Goal: Book appointment/travel/reservation

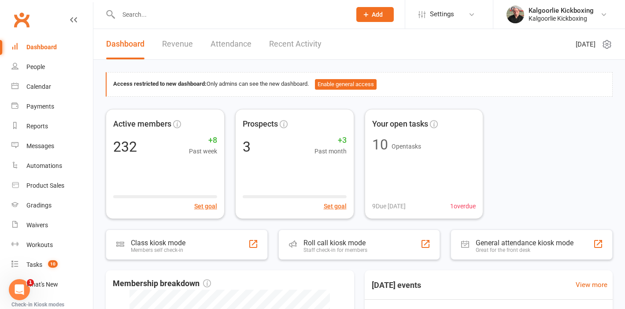
click at [133, 15] on input "text" at bounding box center [230, 14] width 229 height 12
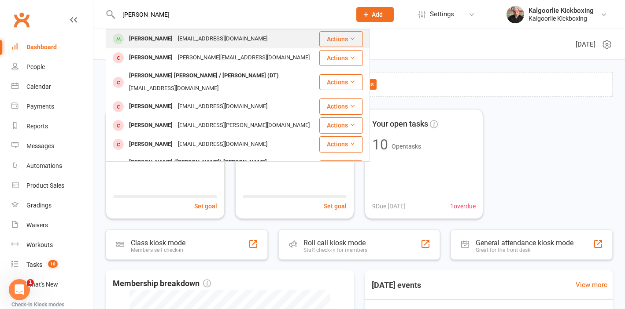
type input "[PERSON_NAME]"
click at [155, 39] on div "[PERSON_NAME]" at bounding box center [150, 39] width 49 height 13
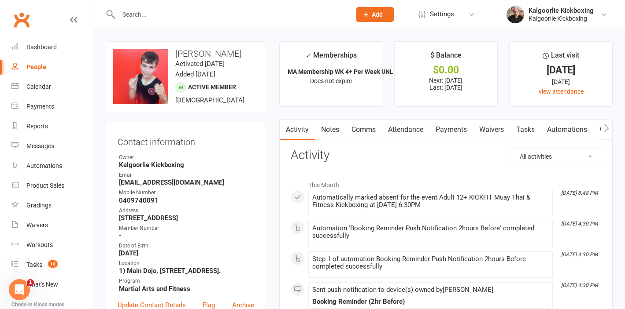
click at [405, 133] on link "Attendance" at bounding box center [406, 130] width 48 height 20
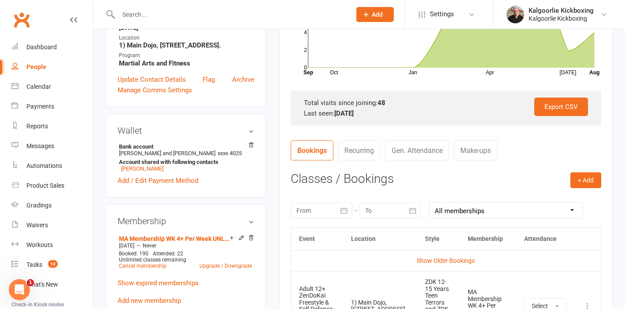
scroll to position [227, 0]
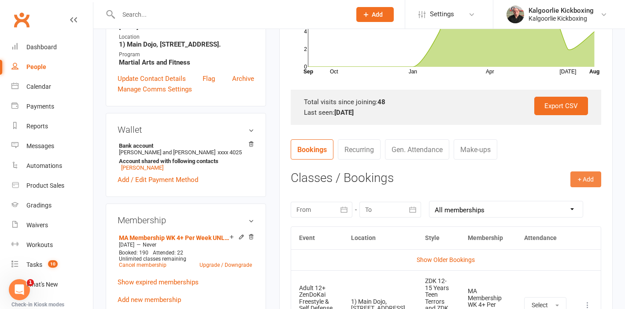
click at [587, 176] on button "+ Add" at bounding box center [585, 180] width 31 height 16
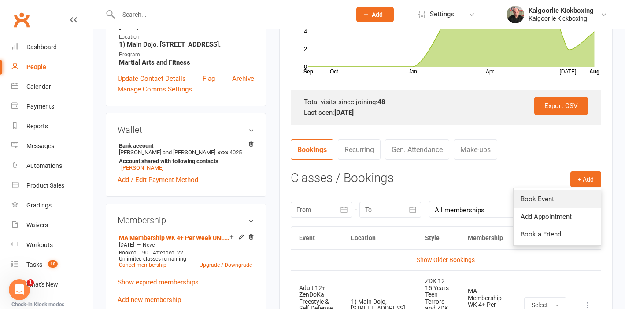
click at [540, 195] on link "Book Event" at bounding box center [556, 200] width 87 height 18
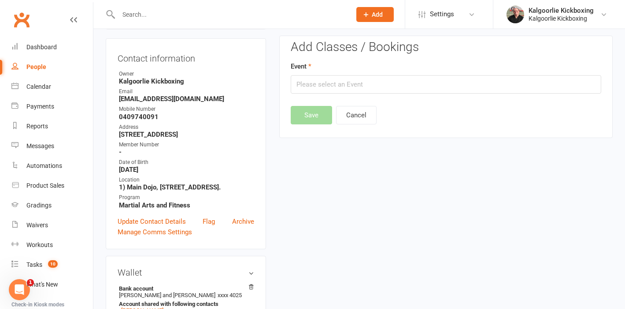
scroll to position [75, 0]
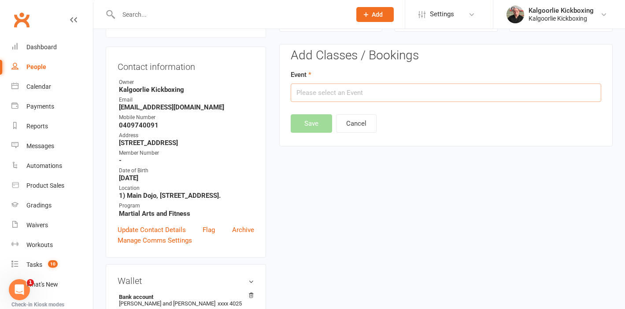
click at [370, 93] on input "text" at bounding box center [446, 93] width 310 height 18
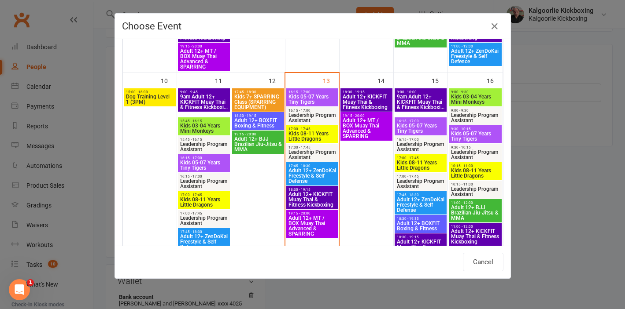
scroll to position [464, 0]
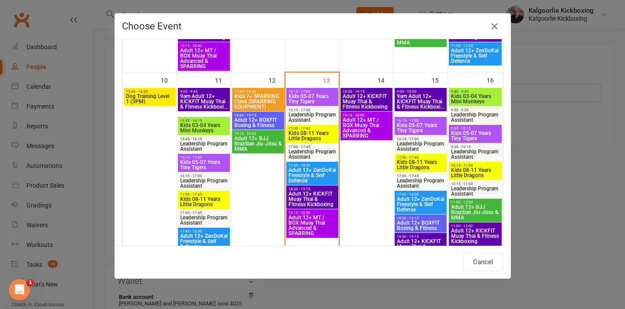
click at [309, 171] on span "Adult 12+ ZenDoKai Freestyle & Self Defense" at bounding box center [312, 176] width 48 height 16
type input "Adult 12+ ZenDoKai Freestyle & Self Defense - [DATE] 5:45:00 PM"
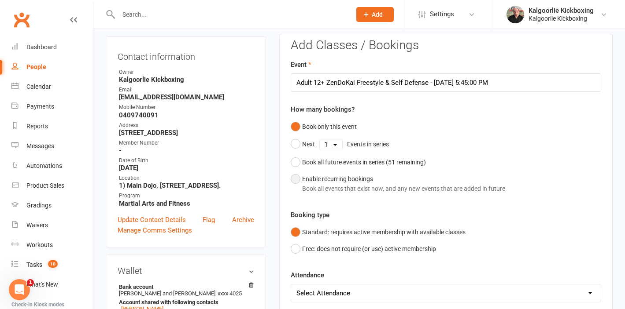
scroll to position [86, 0]
click at [295, 164] on button "Book all future events in series ( 51 remaining)" at bounding box center [358, 162] width 135 height 17
click at [313, 279] on button "Save" at bounding box center [311, 279] width 41 height 18
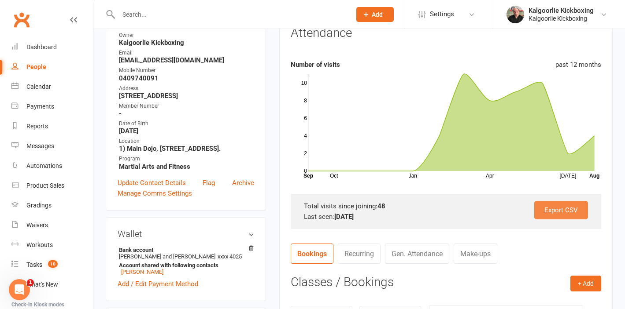
scroll to position [127, 0]
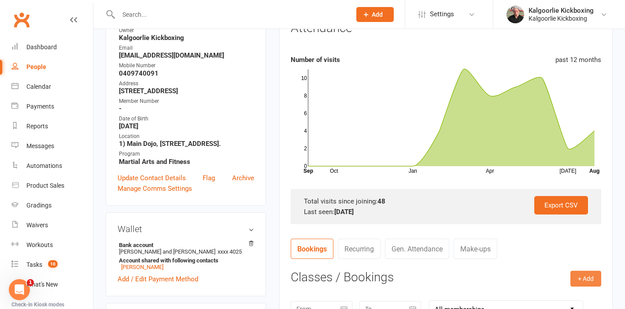
click at [590, 280] on button "+ Add" at bounding box center [585, 279] width 31 height 16
click at [561, 300] on link "Book Event" at bounding box center [556, 299] width 87 height 18
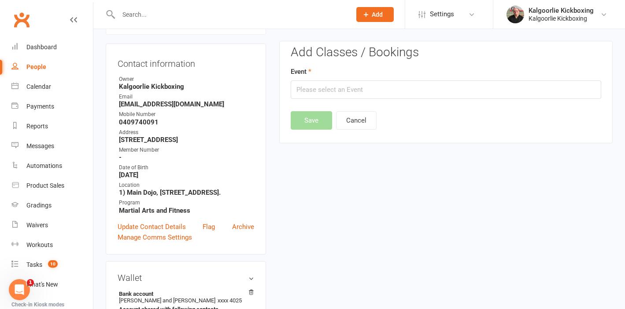
scroll to position [75, 0]
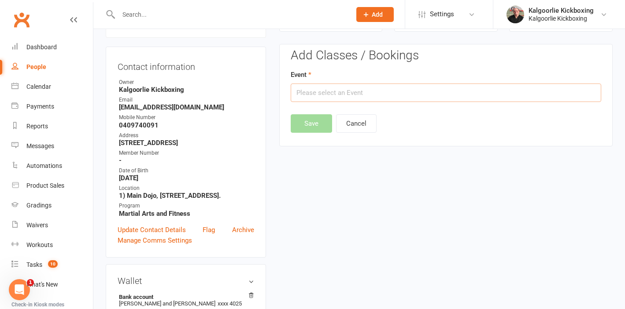
click at [348, 92] on input "text" at bounding box center [446, 93] width 310 height 18
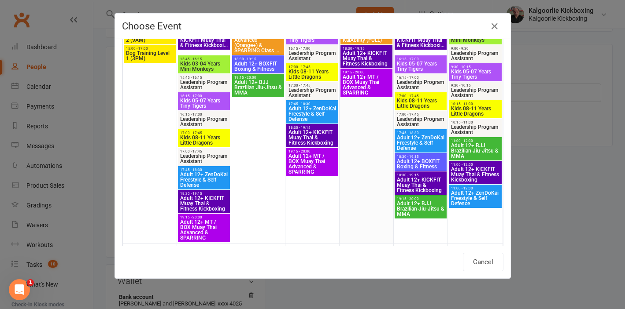
scroll to position [88, 0]
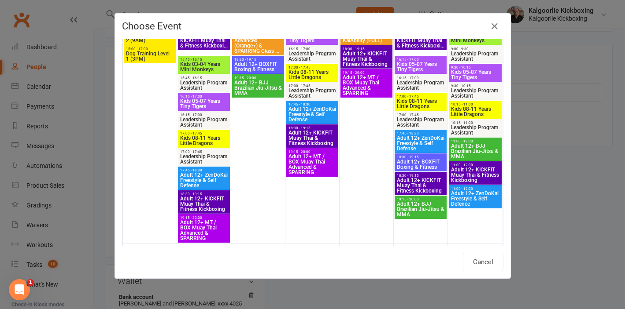
click at [423, 141] on span "Adult 12+ ZenDoKai Freestyle & Self Defense" at bounding box center [420, 144] width 48 height 16
type input "Adult 12+ ZenDoKai Freestyle & Self Defense - [DATE] 5:45:00 PM"
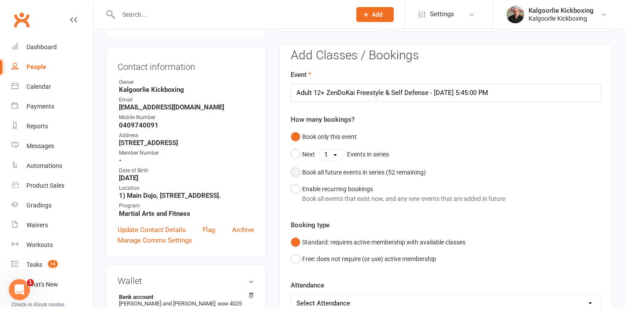
click at [296, 174] on button "Book all future events in series ( 52 remaining)" at bounding box center [358, 172] width 135 height 17
click at [310, 291] on button "Save" at bounding box center [311, 289] width 41 height 18
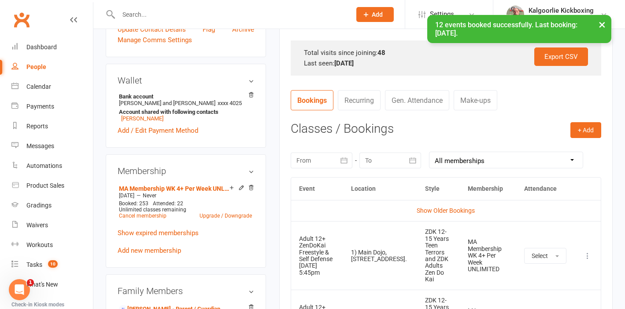
scroll to position [277, 0]
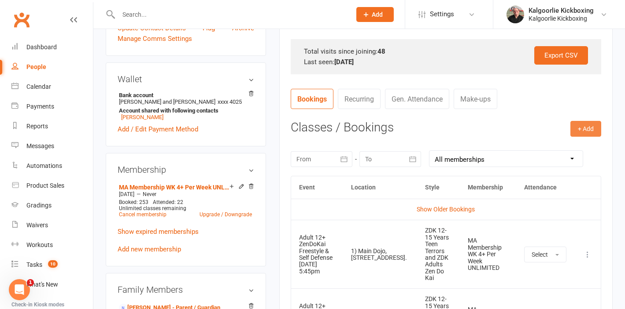
click at [589, 133] on button "+ Add" at bounding box center [585, 129] width 31 height 16
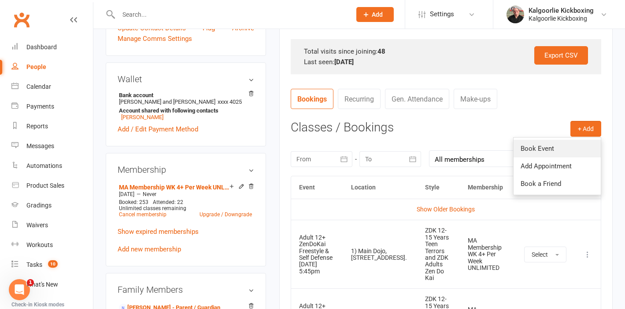
click at [550, 149] on link "Book Event" at bounding box center [556, 149] width 87 height 18
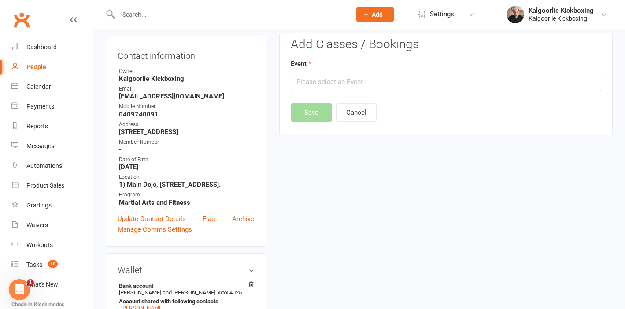
scroll to position [75, 0]
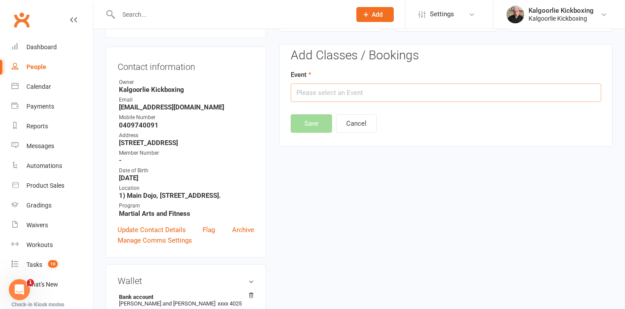
click at [381, 95] on input "text" at bounding box center [446, 93] width 310 height 18
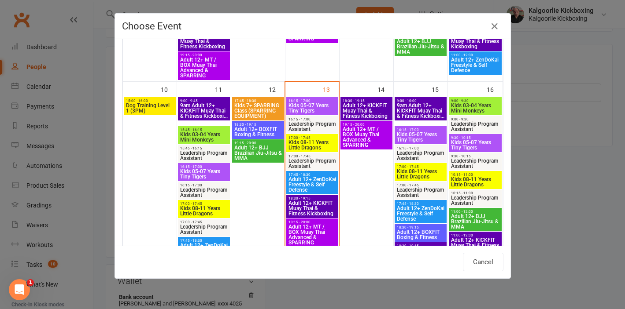
scroll to position [454, 0]
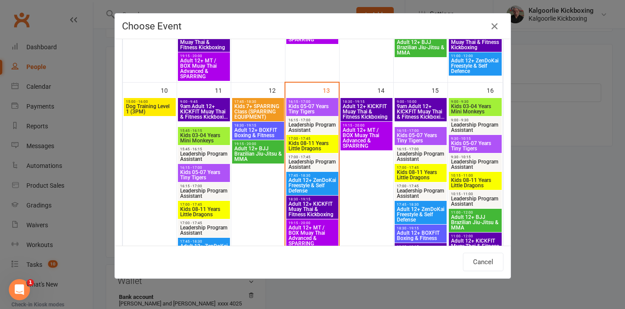
click at [471, 217] on span "Adult 12+ BJJ Brazilian Jiu-Jitsu & MMA" at bounding box center [474, 223] width 49 height 16
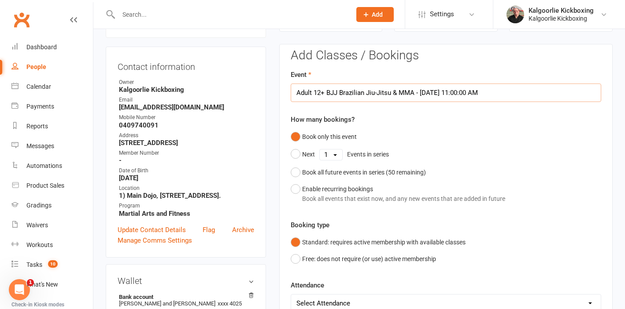
click at [506, 92] on input "Adult 12+ BJJ Brazilian Jiu-Jitsu & MMA - [DATE] 11:00:00 AM" at bounding box center [446, 93] width 310 height 18
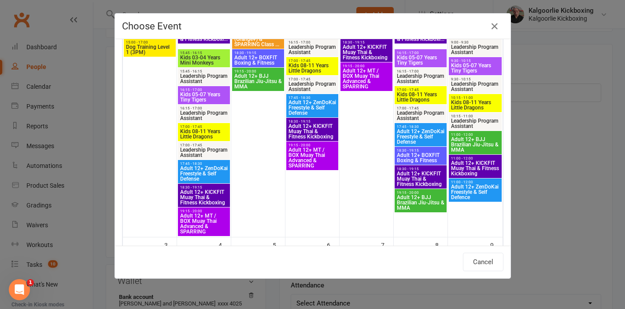
scroll to position [100, 0]
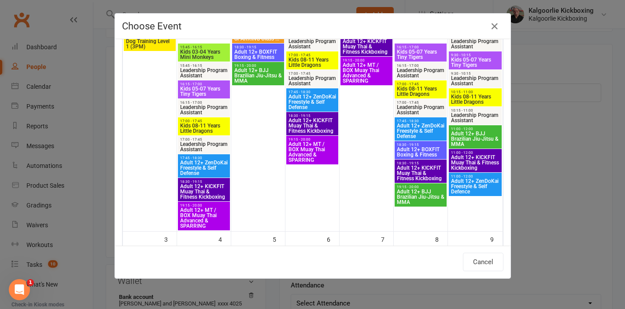
click at [473, 183] on span "Adult 12+ ZenDoKai Freestyle & Self Defence" at bounding box center [474, 187] width 49 height 16
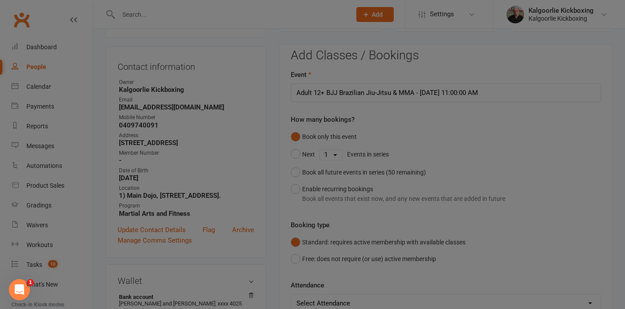
type input "Adult 12+ ZenDoKai Freestyle & Self Defence - [DATE] 11:00:00 AM"
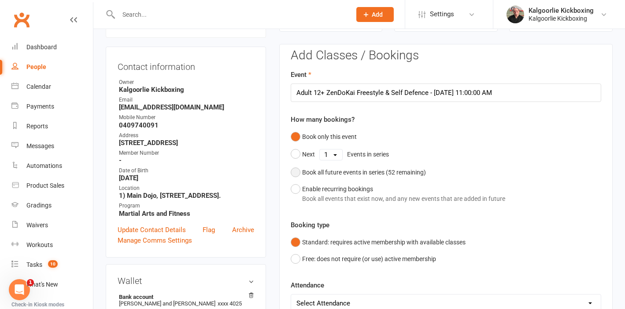
click at [293, 175] on button "Book all future events in series ( 52 remaining)" at bounding box center [358, 172] width 135 height 17
click at [310, 287] on button "Save" at bounding box center [311, 289] width 41 height 18
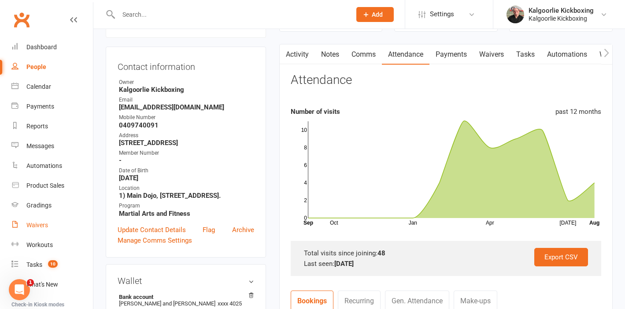
click at [37, 226] on div "Waivers" at bounding box center [37, 225] width 22 height 7
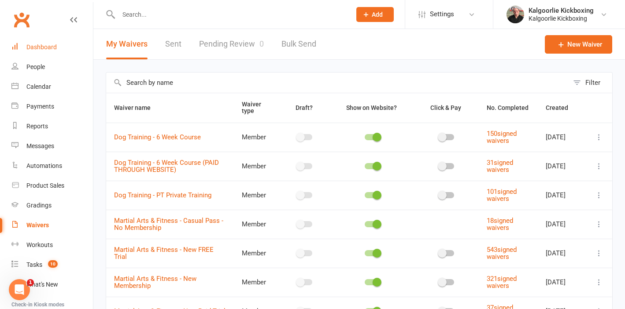
click at [46, 47] on div "Dashboard" at bounding box center [41, 47] width 30 height 7
